Goal: Find specific page/section: Find specific page/section

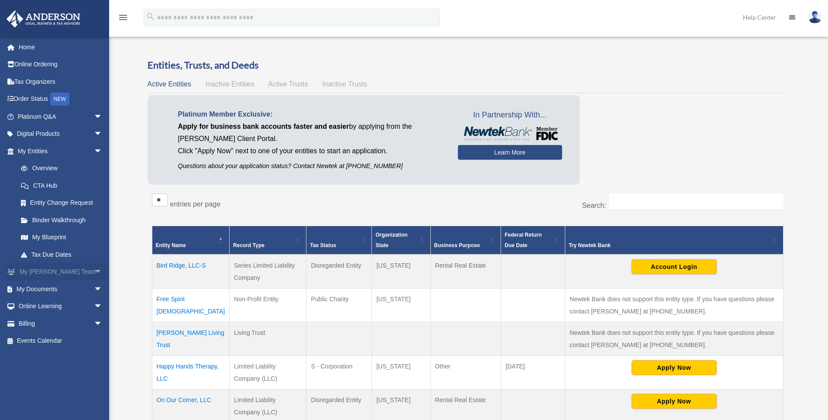
click at [41, 273] on link "My [PERSON_NAME] Team arrow_drop_down" at bounding box center [61, 271] width 110 height 17
click at [43, 293] on link "My Documents arrow_drop_down" at bounding box center [61, 288] width 110 height 17
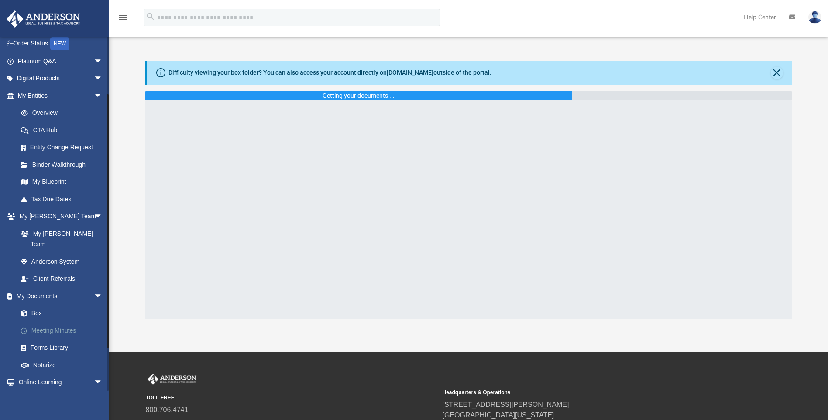
scroll to position [87, 0]
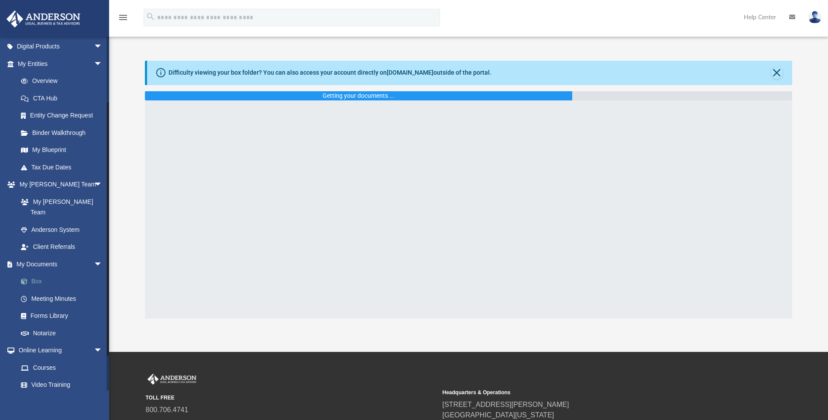
click at [37, 273] on link "Box" at bounding box center [64, 281] width 104 height 17
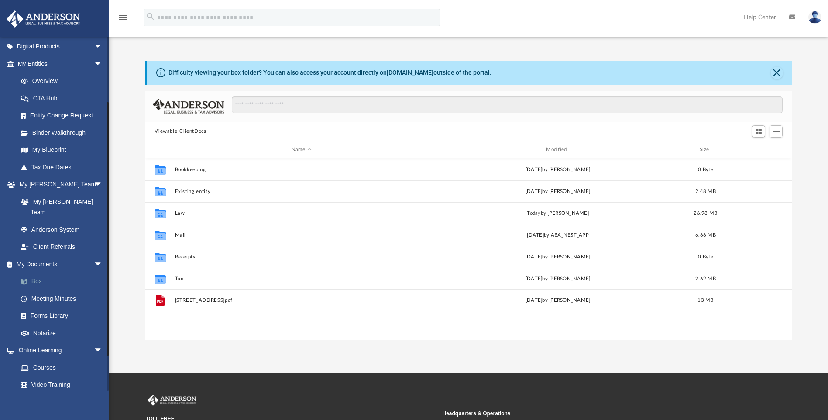
scroll to position [192, 641]
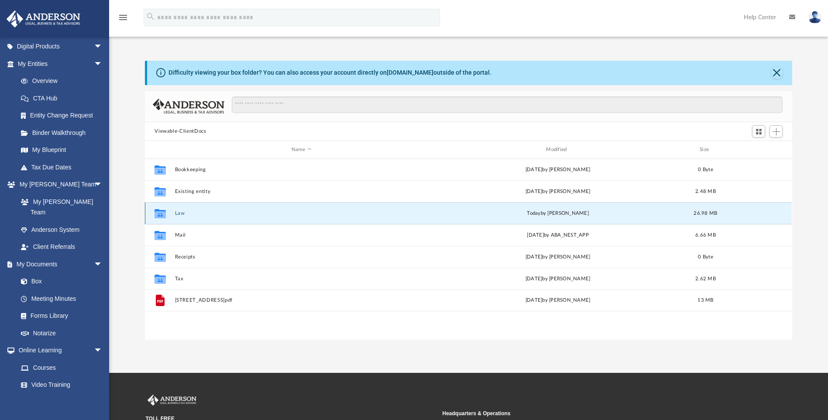
click at [180, 215] on button "Law" at bounding box center [301, 214] width 253 height 6
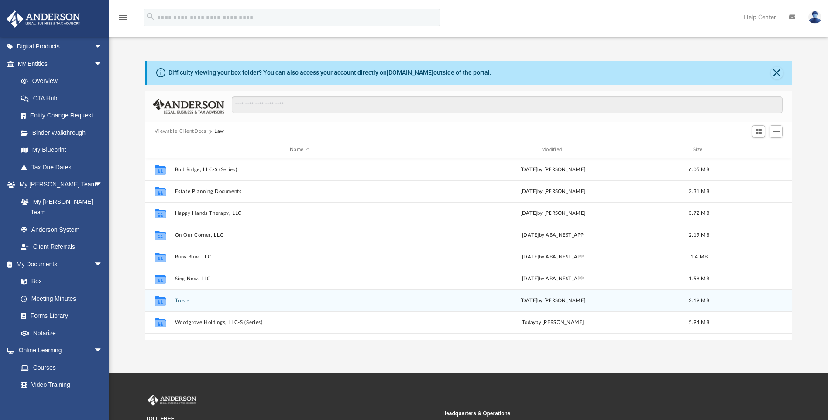
click at [186, 302] on button "Trusts" at bounding box center [300, 301] width 250 height 6
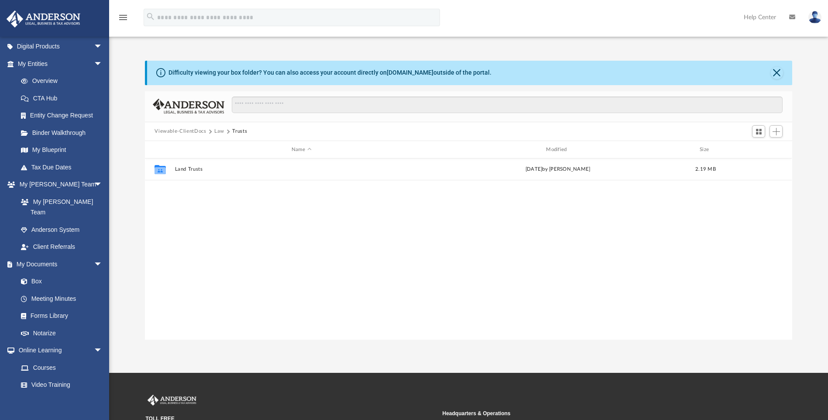
click at [217, 134] on button "Law" at bounding box center [219, 132] width 10 height 8
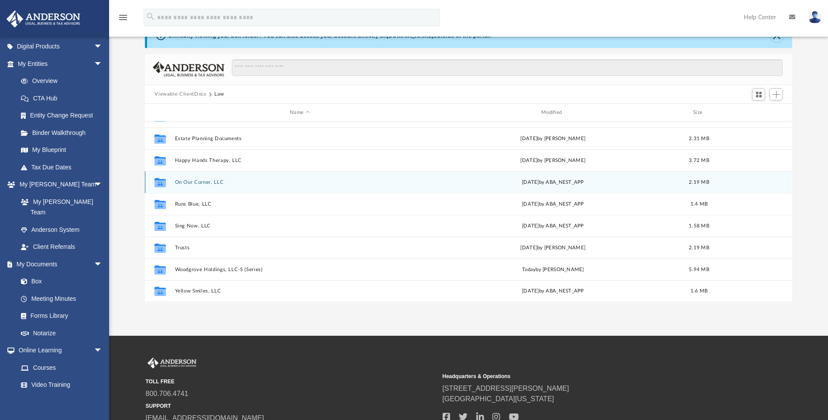
scroll to position [109, 0]
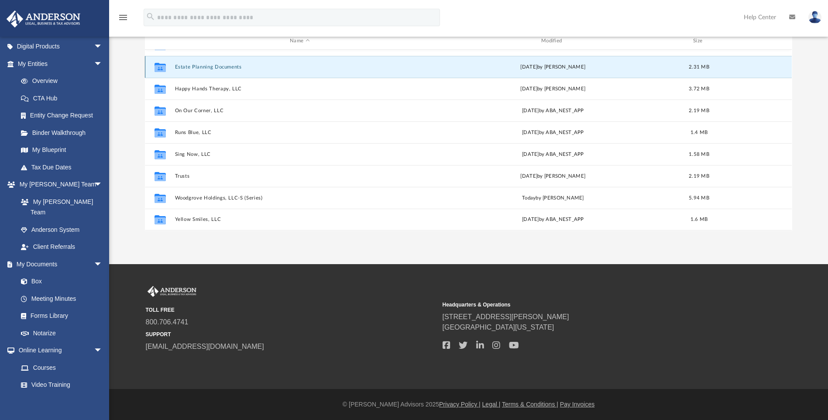
click at [200, 66] on button "Estate Planning Documents" at bounding box center [300, 67] width 250 height 6
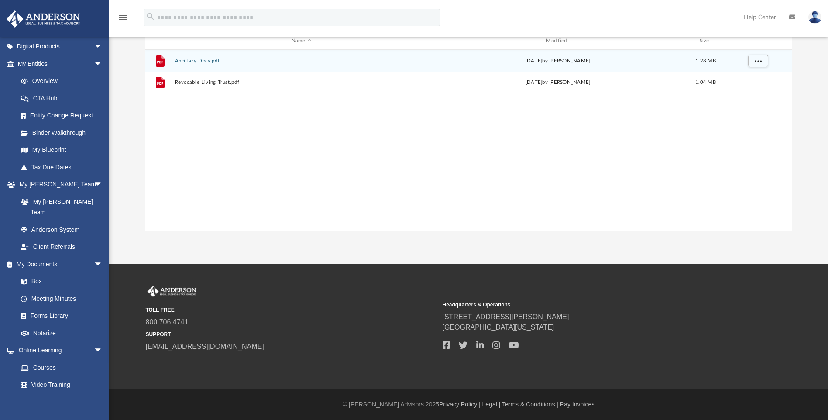
scroll to position [0, 0]
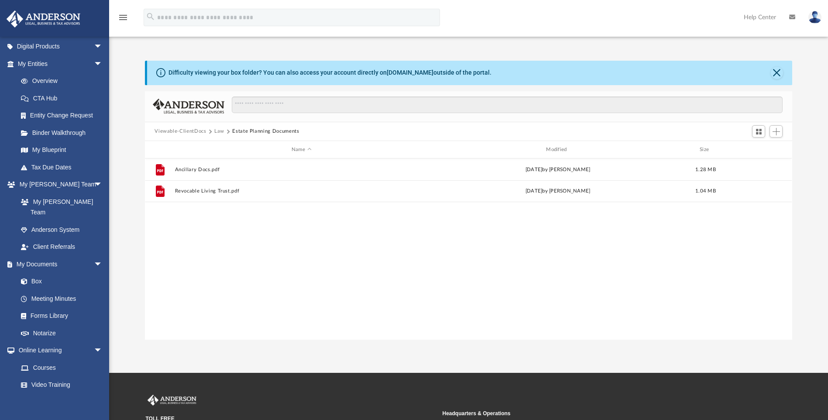
click at [222, 131] on button "Law" at bounding box center [219, 132] width 10 height 8
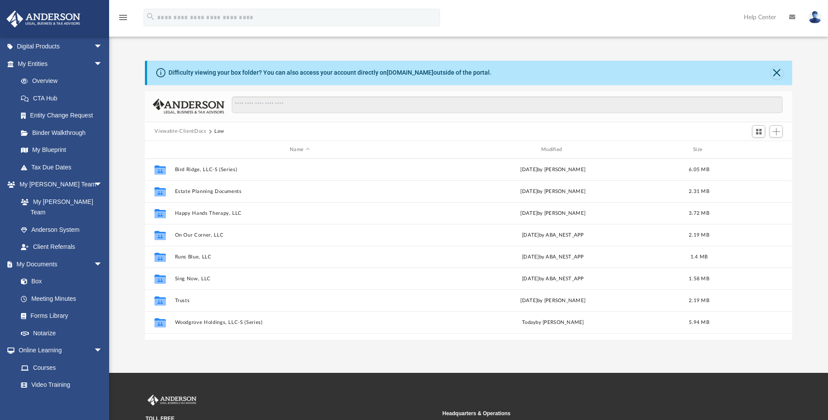
click at [185, 131] on button "Viewable-ClientDocs" at bounding box center [181, 132] width 52 height 8
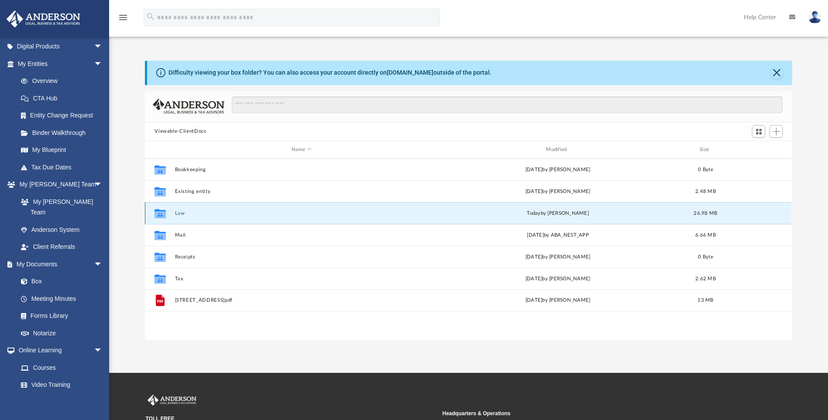
click at [183, 213] on button "Law" at bounding box center [301, 214] width 253 height 6
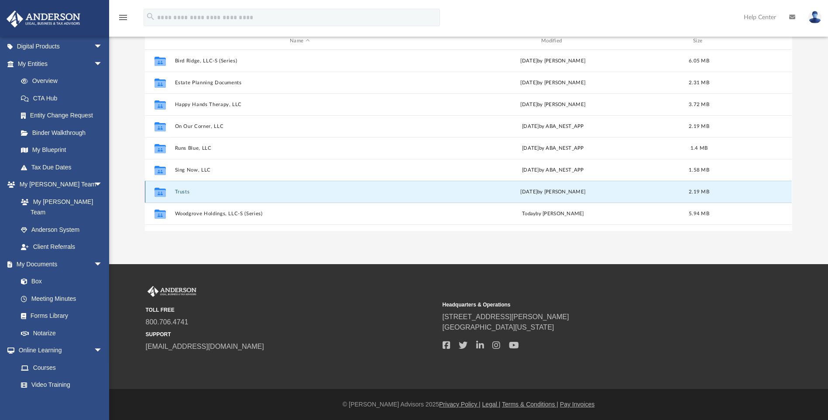
click at [186, 190] on button "Trusts" at bounding box center [300, 192] width 250 height 6
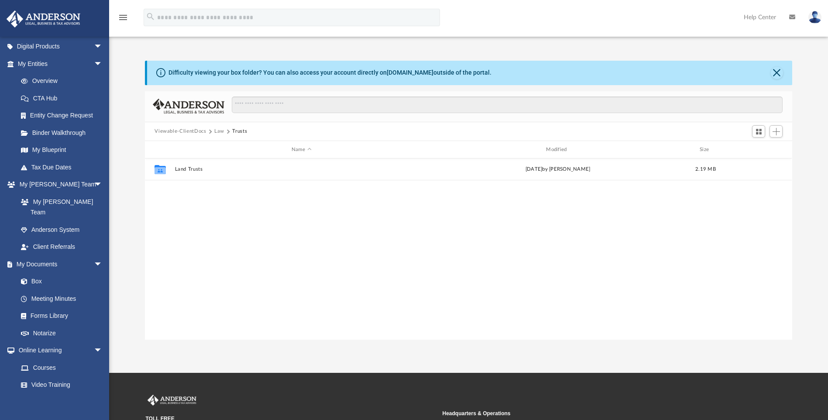
click at [218, 131] on button "Law" at bounding box center [219, 132] width 10 height 8
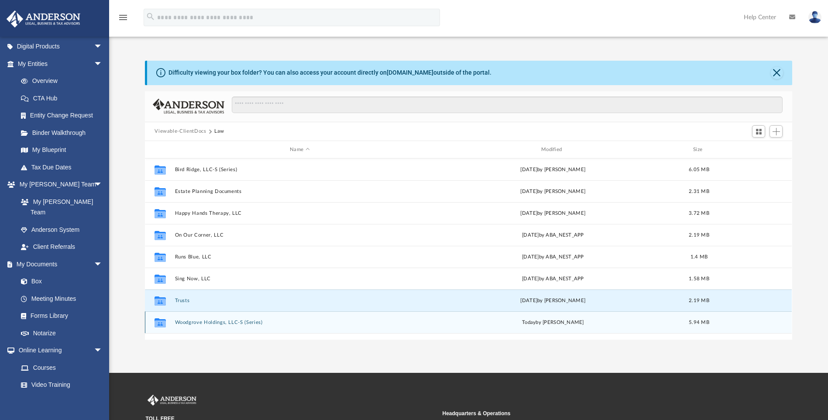
drag, startPoint x: 187, startPoint y: 302, endPoint x: 197, endPoint y: 330, distance: 29.0
click at [197, 331] on div "Collaborated Folder Bird Ridge, LLC-S (Series) Thu Aug 14 2025 by Jasmine Grays…" at bounding box center [468, 257] width 647 height 197
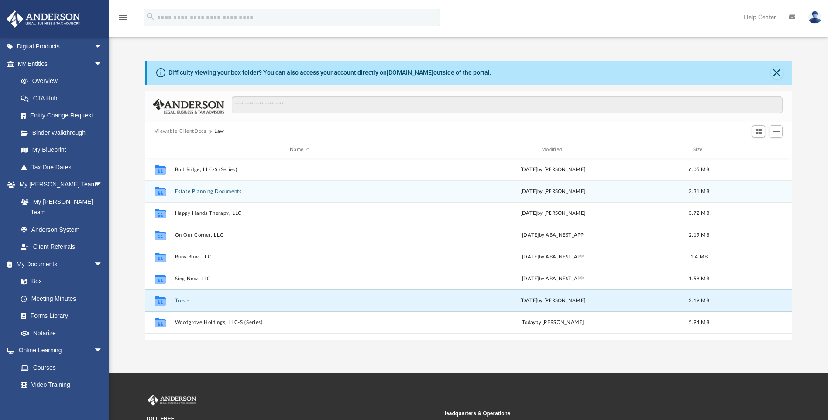
click at [231, 192] on button "Estate Planning Documents" at bounding box center [300, 192] width 250 height 6
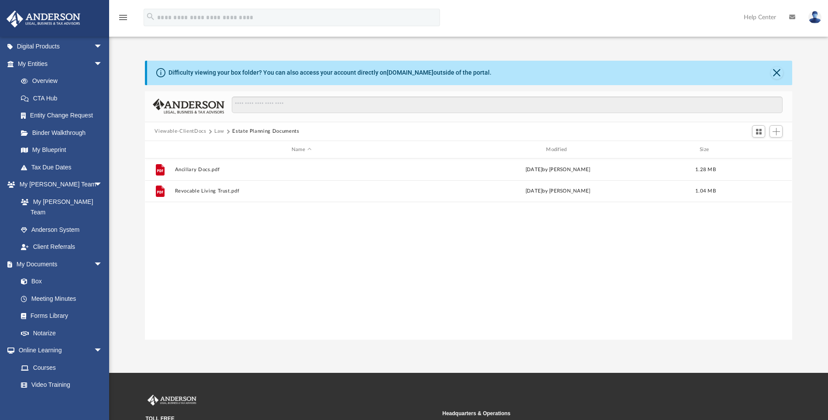
click at [223, 133] on button "Law" at bounding box center [219, 132] width 10 height 8
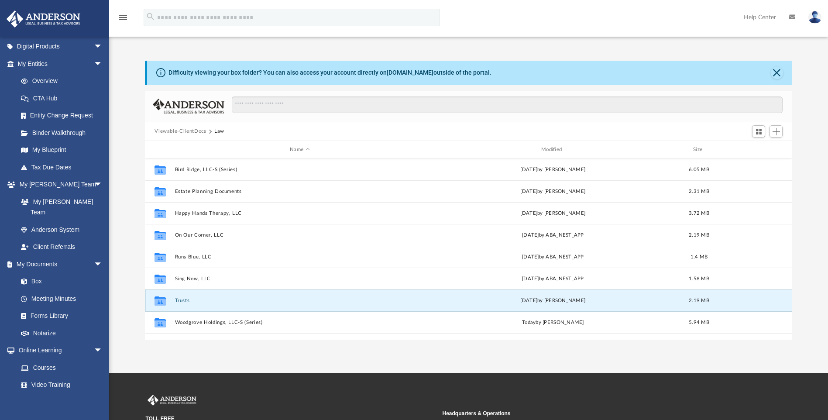
click at [190, 298] on button "Trusts" at bounding box center [300, 301] width 250 height 6
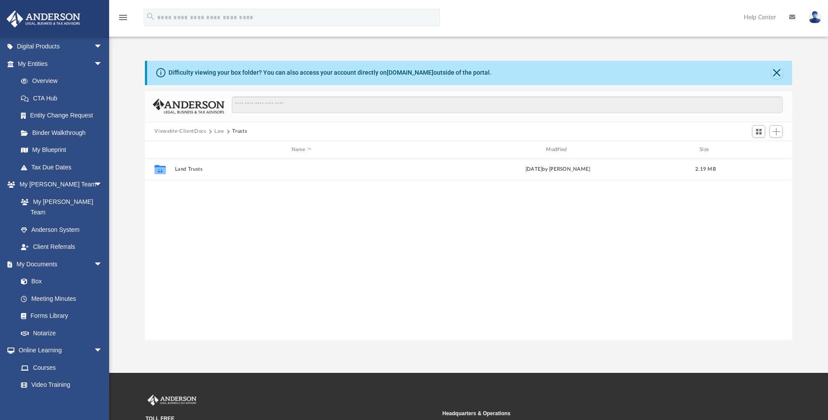
click at [217, 131] on button "Law" at bounding box center [219, 132] width 10 height 8
